Goal: Check status: Check status

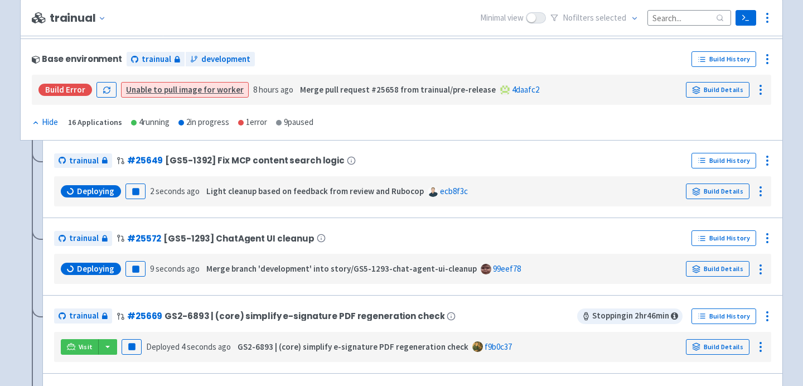
scroll to position [236, 0]
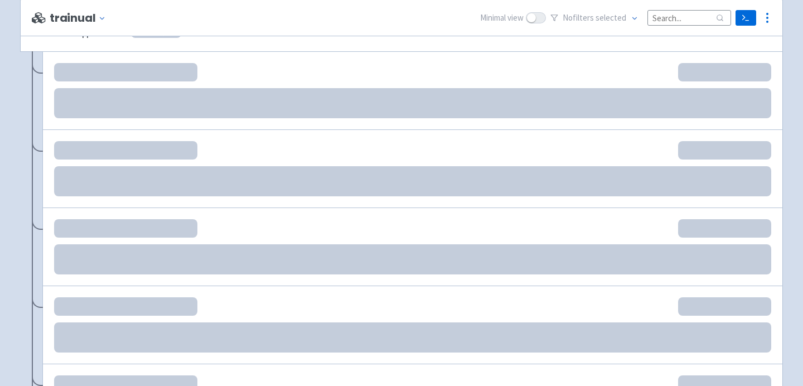
scroll to position [249, 0]
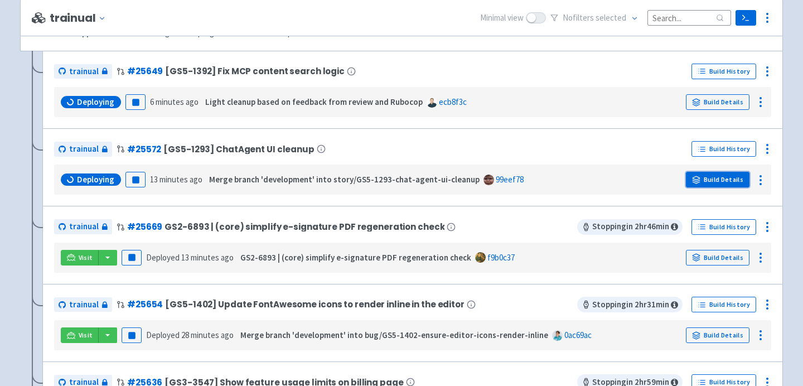
click at [720, 181] on link "Build Details" at bounding box center [718, 180] width 64 height 16
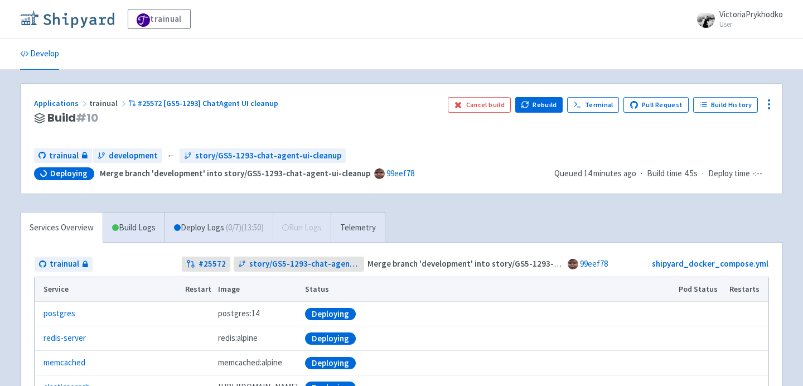
click at [64, 20] on img at bounding box center [67, 19] width 94 height 18
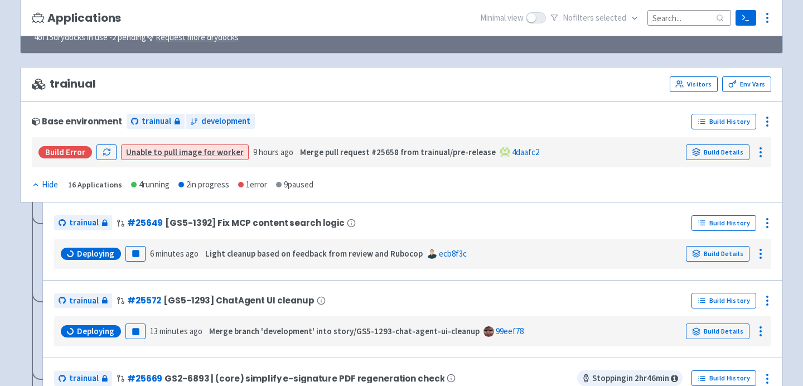
scroll to position [116, 0]
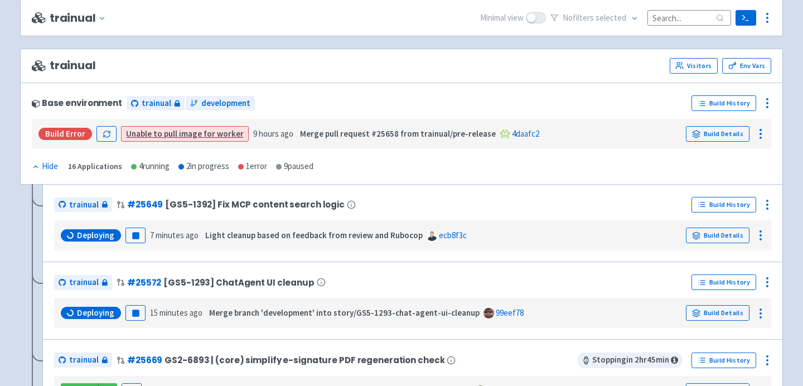
scroll to position [239, 0]
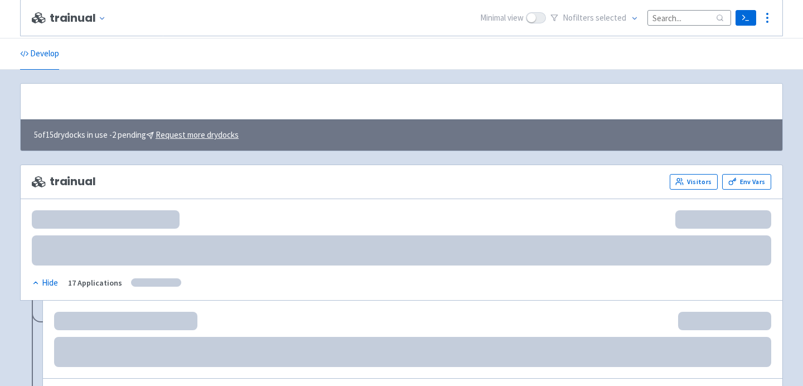
scroll to position [251, 0]
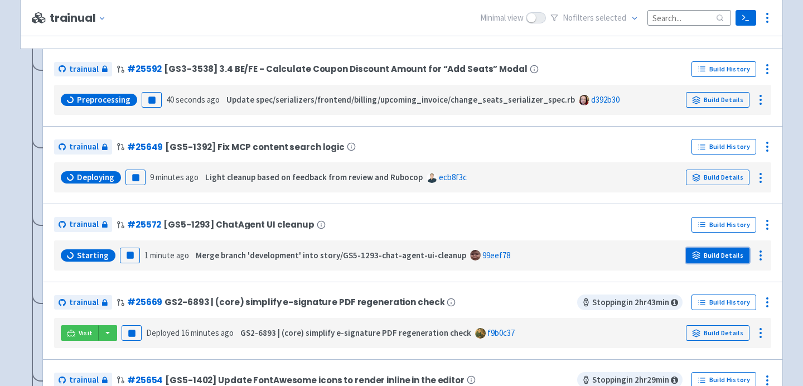
click at [693, 256] on icon at bounding box center [695, 256] width 7 height 2
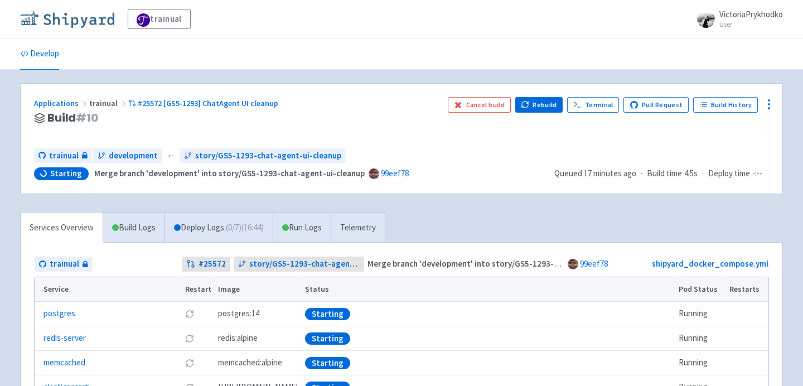
click at [81, 17] on img at bounding box center [67, 19] width 94 height 18
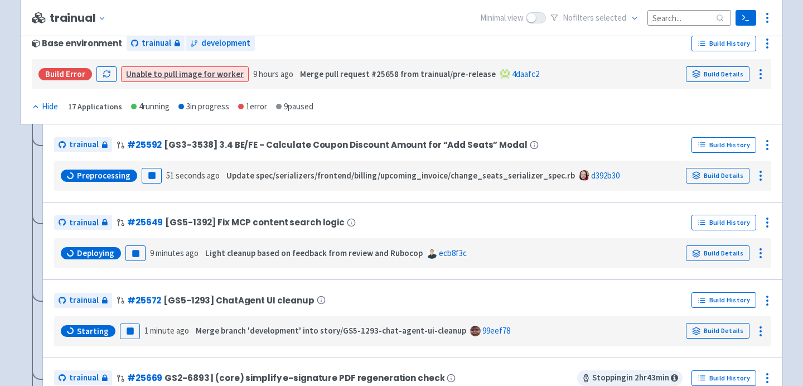
scroll to position [176, 0]
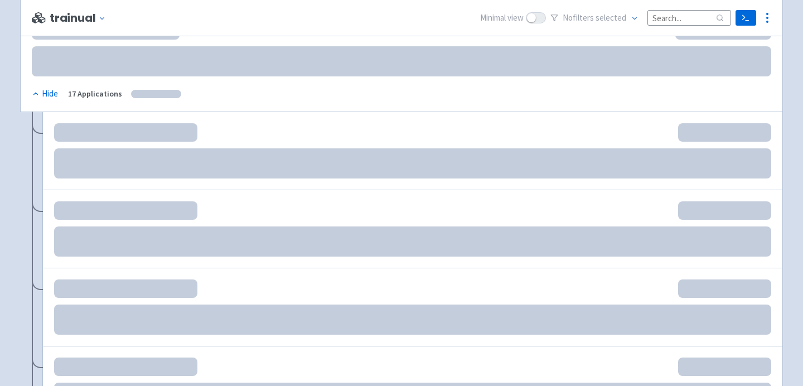
scroll to position [189, 0]
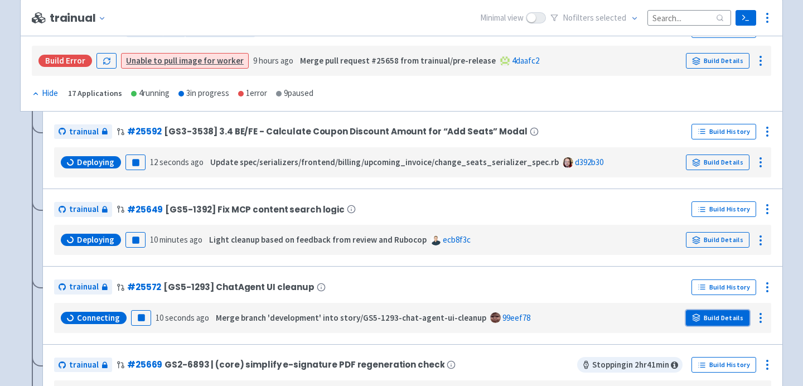
click at [702, 318] on link "Build Details" at bounding box center [718, 318] width 64 height 16
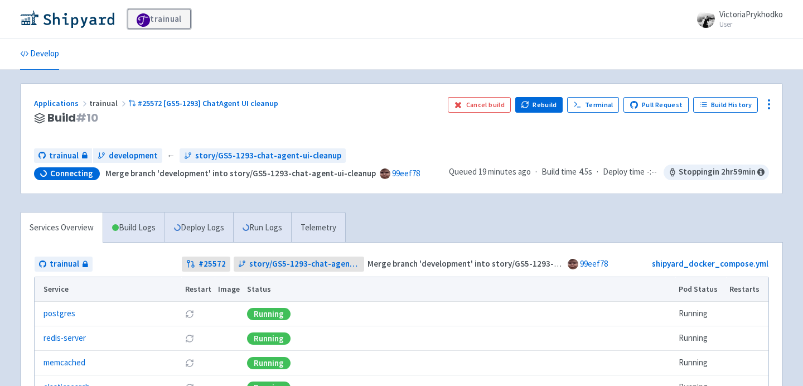
click at [155, 20] on link "trainual" at bounding box center [159, 19] width 63 height 20
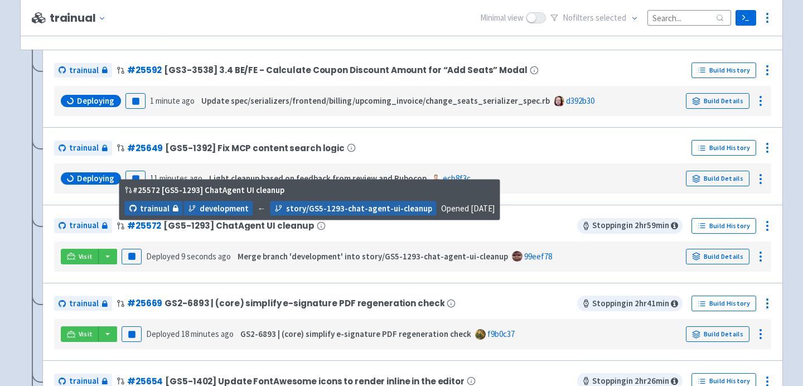
scroll to position [266, 0]
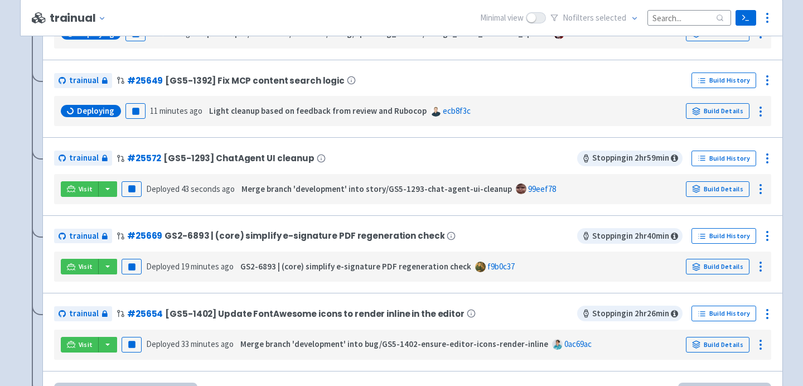
scroll to position [328, 0]
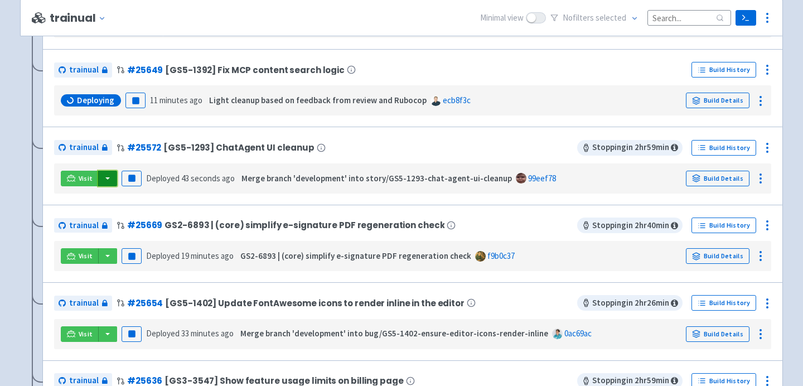
click at [107, 183] on button "button" at bounding box center [107, 179] width 19 height 16
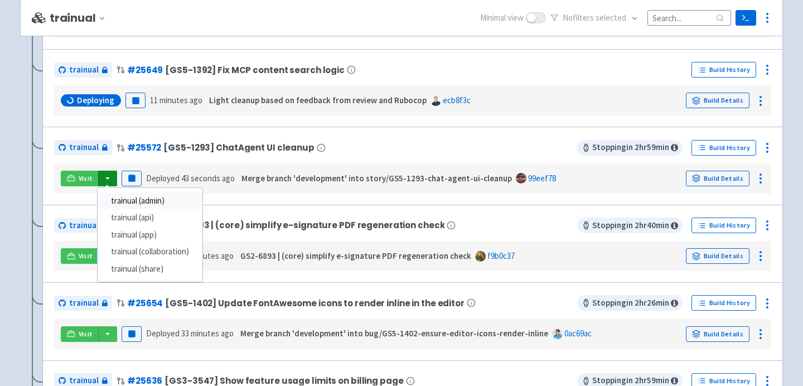
click at [114, 201] on link "trainual (admin)" at bounding box center [150, 200] width 105 height 17
